Goal: Task Accomplishment & Management: Use online tool/utility

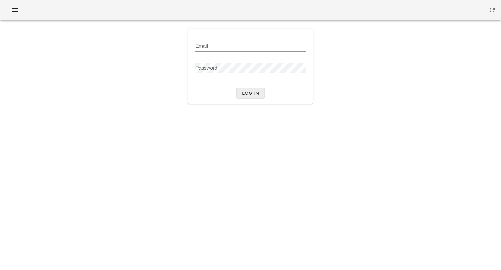
type input "[PERSON_NAME][EMAIL_ADDRESS][DOMAIN_NAME]"
click at [247, 96] on span "Log in" at bounding box center [251, 93] width 18 height 5
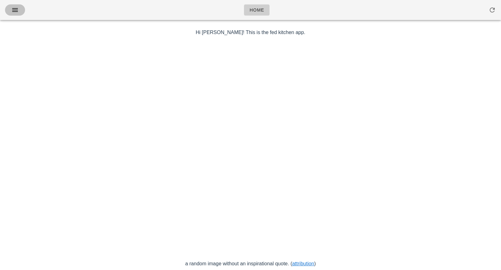
click at [14, 12] on icon "button" at bounding box center [15, 10] width 8 height 8
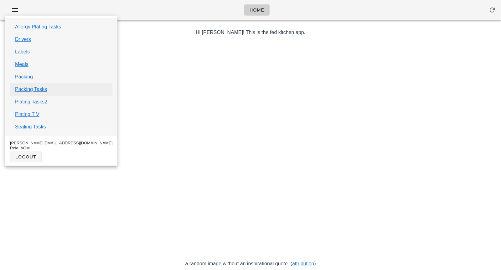
click at [32, 90] on link "Packing Tasks" at bounding box center [31, 90] width 32 height 8
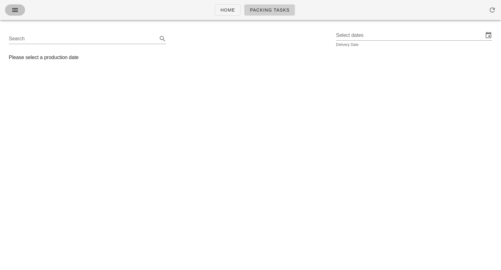
click at [18, 14] on button "button" at bounding box center [15, 9] width 20 height 11
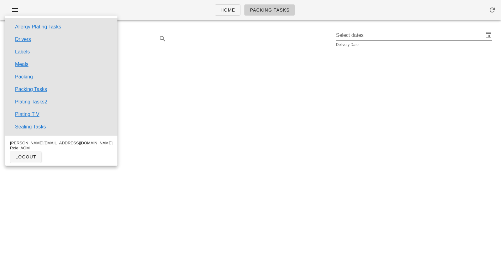
click at [179, 76] on div "Home Packing Tasks Search Select dates Delivery Date Please select a production…" at bounding box center [250, 135] width 501 height 270
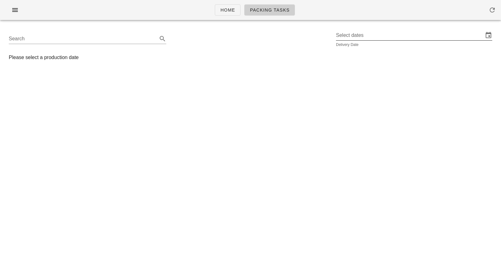
click at [372, 38] on input "Select dates" at bounding box center [409, 35] width 147 height 10
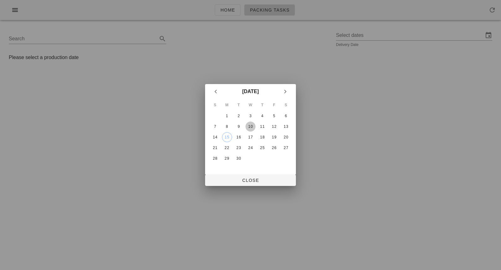
click at [249, 128] on div "10" at bounding box center [250, 127] width 10 height 4
click at [250, 182] on span "Close" at bounding box center [250, 180] width 81 height 5
type input "[DATE]"
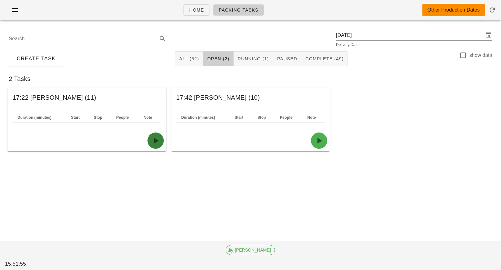
click at [154, 139] on icon "button" at bounding box center [156, 141] width 10 height 10
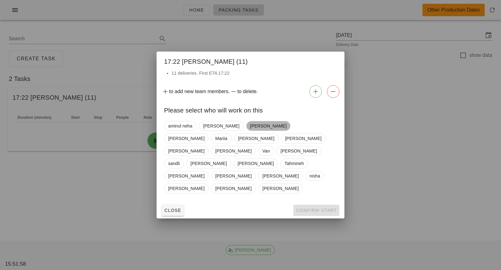
click at [250, 131] on span "[PERSON_NAME]" at bounding box center [268, 125] width 36 height 9
click at [304, 208] on span "Confirm Start" at bounding box center [316, 210] width 41 height 5
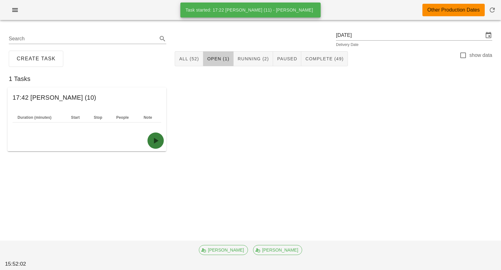
click at [159, 146] on button "button" at bounding box center [155, 141] width 16 height 16
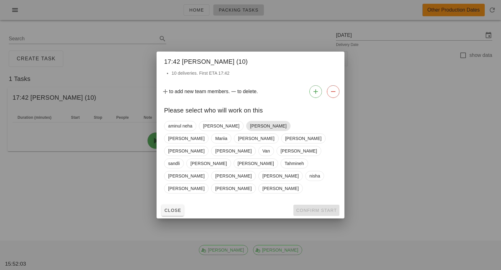
click at [250, 131] on span "[PERSON_NAME]" at bounding box center [268, 125] width 36 height 9
click at [302, 208] on span "Confirm Start" at bounding box center [316, 210] width 41 height 5
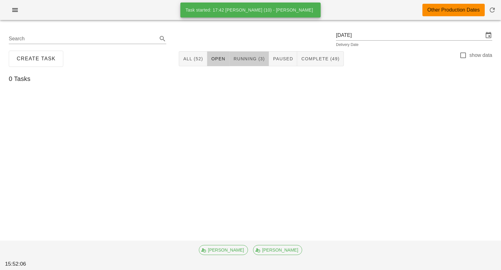
click at [255, 64] on button "Running (3)" at bounding box center [248, 58] width 39 height 15
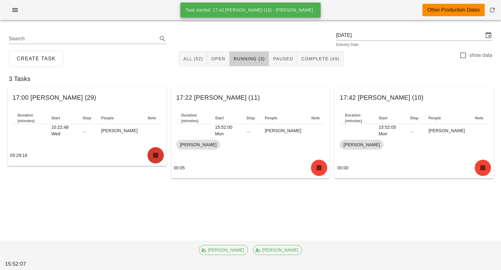
click at [153, 152] on icon "button" at bounding box center [156, 156] width 10 height 10
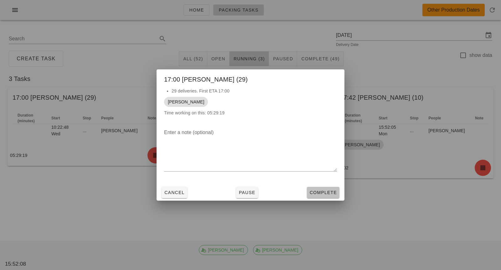
click at [312, 193] on span "Complete" at bounding box center [323, 192] width 28 height 5
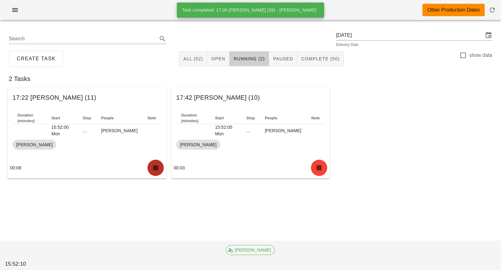
click at [158, 168] on icon "button" at bounding box center [156, 168] width 10 height 10
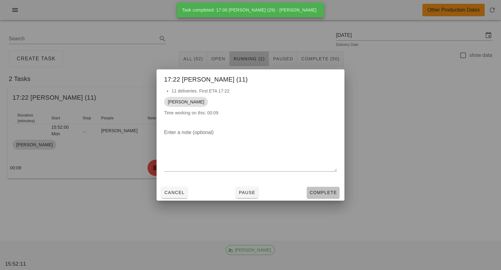
click at [327, 195] on span "Complete" at bounding box center [323, 192] width 28 height 5
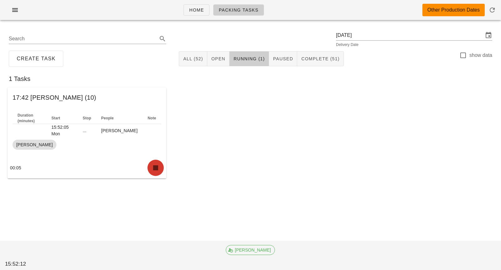
click at [153, 170] on icon "button" at bounding box center [156, 168] width 10 height 10
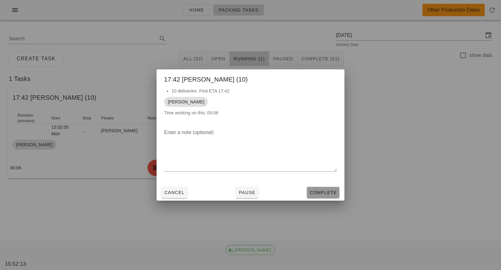
click at [308, 194] on button "Complete" at bounding box center [323, 192] width 33 height 11
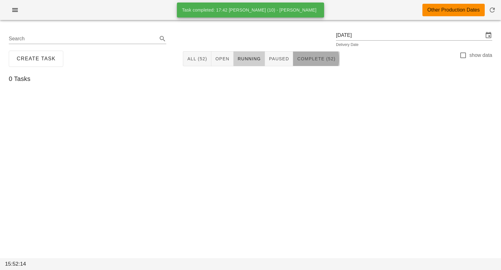
click at [315, 62] on button "Complete (52)" at bounding box center [316, 58] width 46 height 15
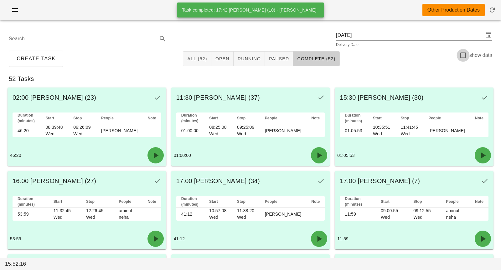
click at [465, 56] on div at bounding box center [463, 55] width 11 height 11
checkbox input "true"
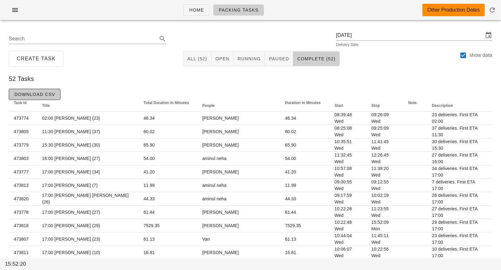
click at [47, 95] on span "Download CSV" at bounding box center [34, 94] width 41 height 5
click at [391, 36] on input "[DATE]" at bounding box center [409, 35] width 147 height 10
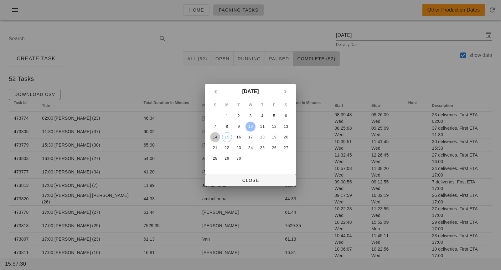
click at [216, 136] on div "14" at bounding box center [215, 137] width 10 height 4
click at [253, 177] on button "Close" at bounding box center [250, 180] width 91 height 11
type input "[DATE]"
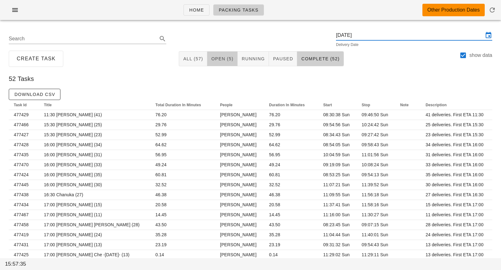
click at [226, 59] on span "Open (5)" at bounding box center [222, 58] width 23 height 5
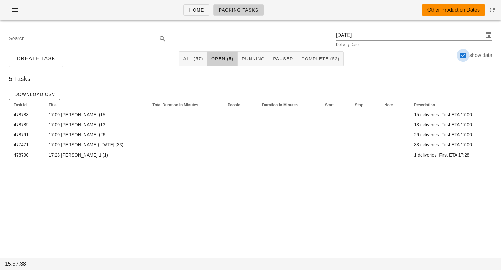
click at [460, 57] on div at bounding box center [463, 55] width 11 height 11
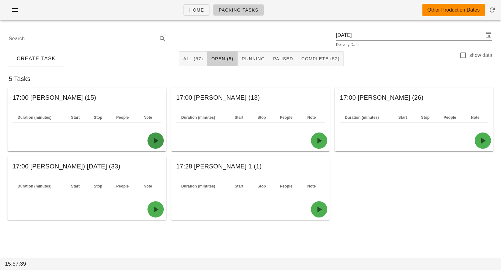
click at [154, 139] on icon "button" at bounding box center [156, 141] width 10 height 10
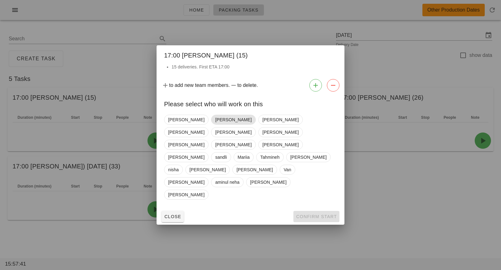
click at [215, 125] on span "[PERSON_NAME]" at bounding box center [233, 119] width 36 height 9
click at [311, 214] on span "Confirm Start" at bounding box center [316, 216] width 41 height 5
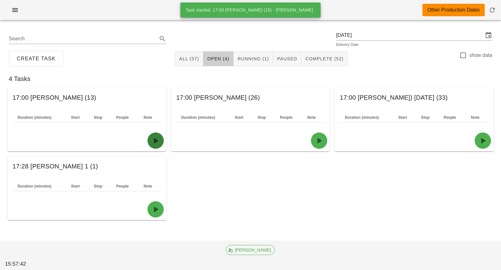
click at [151, 139] on icon "button" at bounding box center [156, 141] width 10 height 10
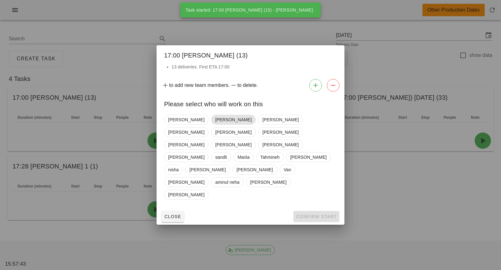
click at [215, 125] on span "[PERSON_NAME]" at bounding box center [233, 119] width 36 height 9
click at [300, 214] on span "Confirm Start" at bounding box center [316, 216] width 41 height 5
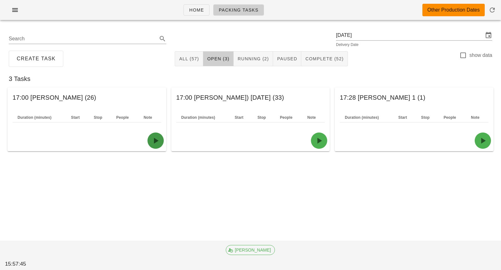
click at [155, 140] on icon "button" at bounding box center [156, 141] width 10 height 10
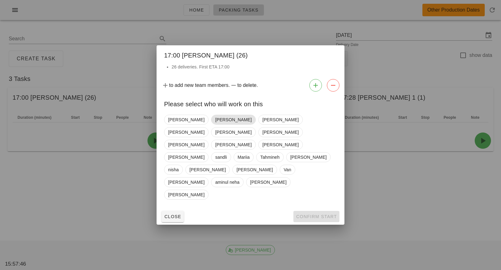
click at [217, 125] on span "[PERSON_NAME]" at bounding box center [233, 119] width 36 height 9
click at [297, 209] on div "Close Confirm Start" at bounding box center [250, 217] width 188 height 16
click at [299, 211] on button "Confirm Start" at bounding box center [316, 216] width 46 height 11
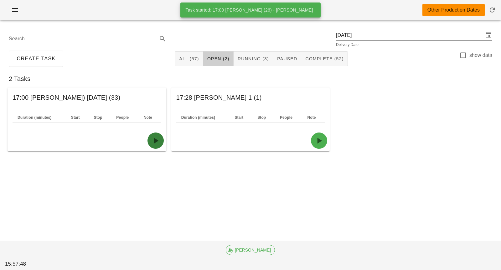
click at [152, 142] on icon "button" at bounding box center [156, 141] width 10 height 10
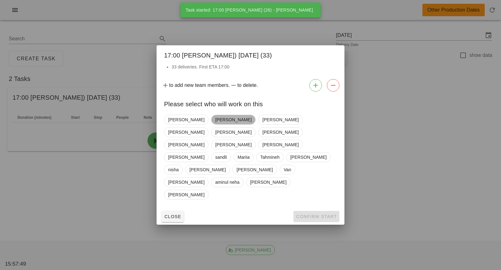
click at [215, 125] on span "[PERSON_NAME]" at bounding box center [233, 119] width 36 height 9
click at [303, 214] on span "Confirm Start" at bounding box center [316, 216] width 41 height 5
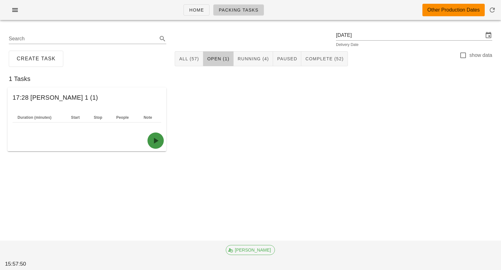
click at [158, 148] on button "button" at bounding box center [155, 141] width 16 height 16
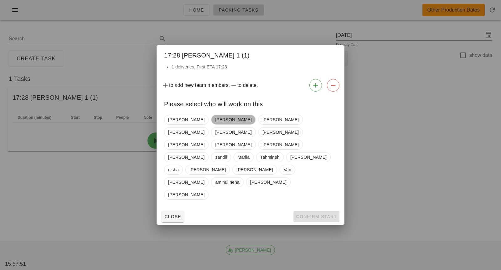
click at [217, 125] on span "[PERSON_NAME]" at bounding box center [233, 119] width 36 height 9
click at [304, 211] on button "Confirm Start" at bounding box center [316, 216] width 46 height 11
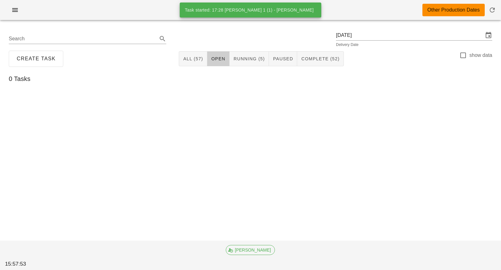
click at [251, 66] on div "Create Task All (57) Open Running (5) Paused Complete (52) show data" at bounding box center [250, 59] width 493 height 20
click at [251, 60] on span "Running (5)" at bounding box center [249, 58] width 32 height 5
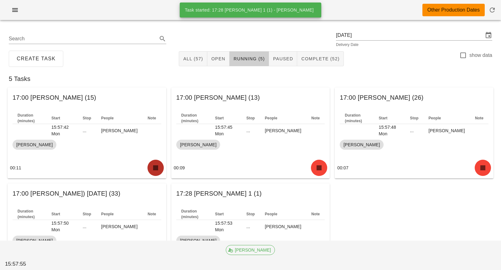
click at [154, 168] on icon "button" at bounding box center [156, 168] width 10 height 10
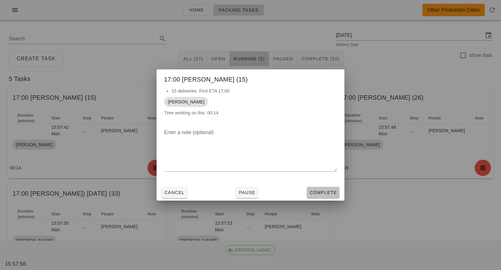
click at [316, 194] on span "Complete" at bounding box center [323, 192] width 28 height 5
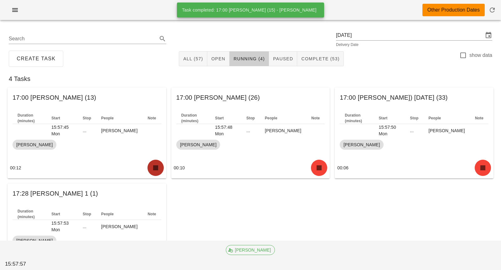
click at [161, 163] on button "button" at bounding box center [155, 168] width 16 height 16
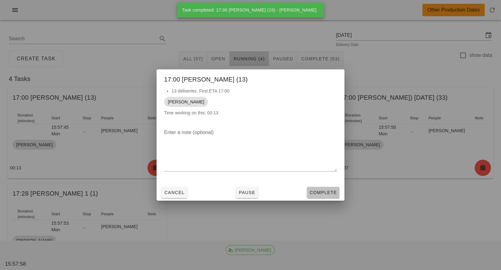
click at [316, 194] on span "Complete" at bounding box center [323, 192] width 28 height 5
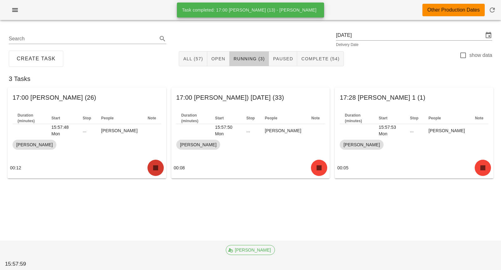
click at [151, 170] on icon "button" at bounding box center [156, 168] width 10 height 10
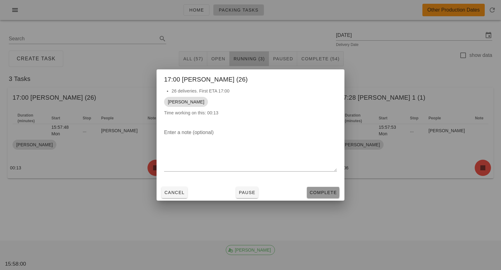
click at [320, 192] on span "Complete" at bounding box center [323, 192] width 28 height 5
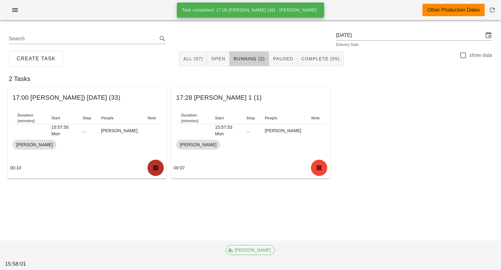
click at [157, 169] on icon "button" at bounding box center [156, 168] width 10 height 10
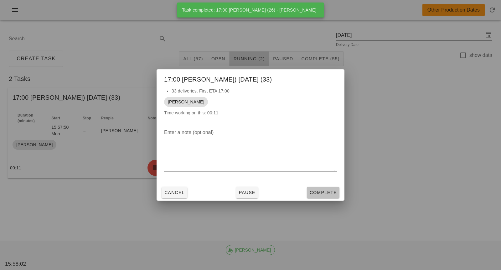
click at [313, 192] on span "Complete" at bounding box center [323, 192] width 28 height 5
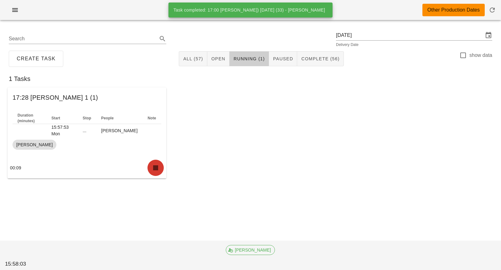
click at [155, 169] on icon "button" at bounding box center [156, 168] width 10 height 10
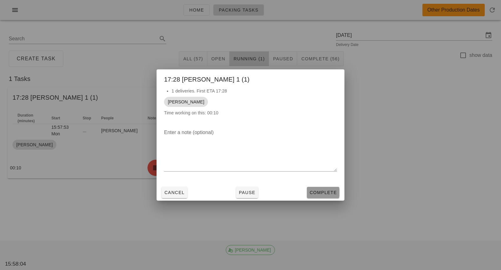
click at [314, 194] on span "Complete" at bounding box center [323, 192] width 28 height 5
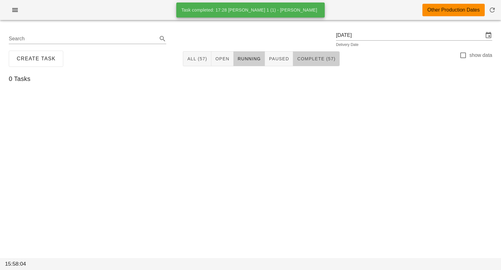
click at [318, 61] on span "Complete (57)" at bounding box center [316, 58] width 38 height 5
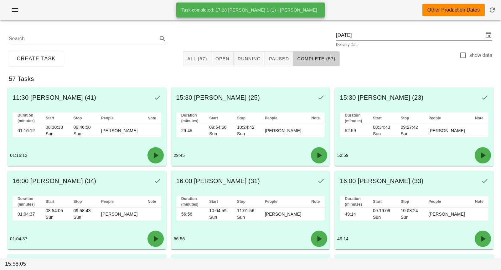
click at [473, 54] on label "show data" at bounding box center [480, 55] width 23 height 6
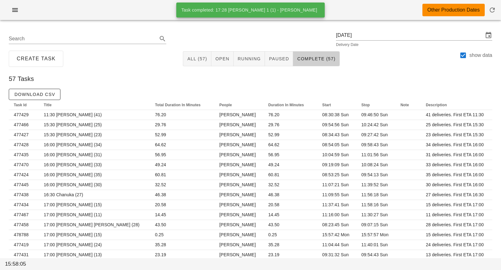
checkbox input "true"
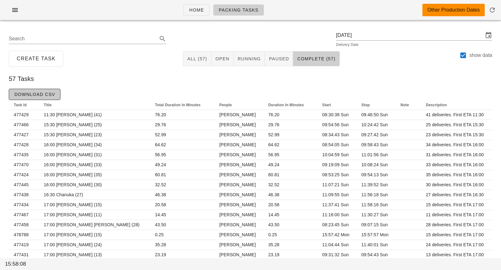
click at [50, 94] on span "Download CSV" at bounding box center [34, 94] width 41 height 5
